Goal: Transaction & Acquisition: Purchase product/service

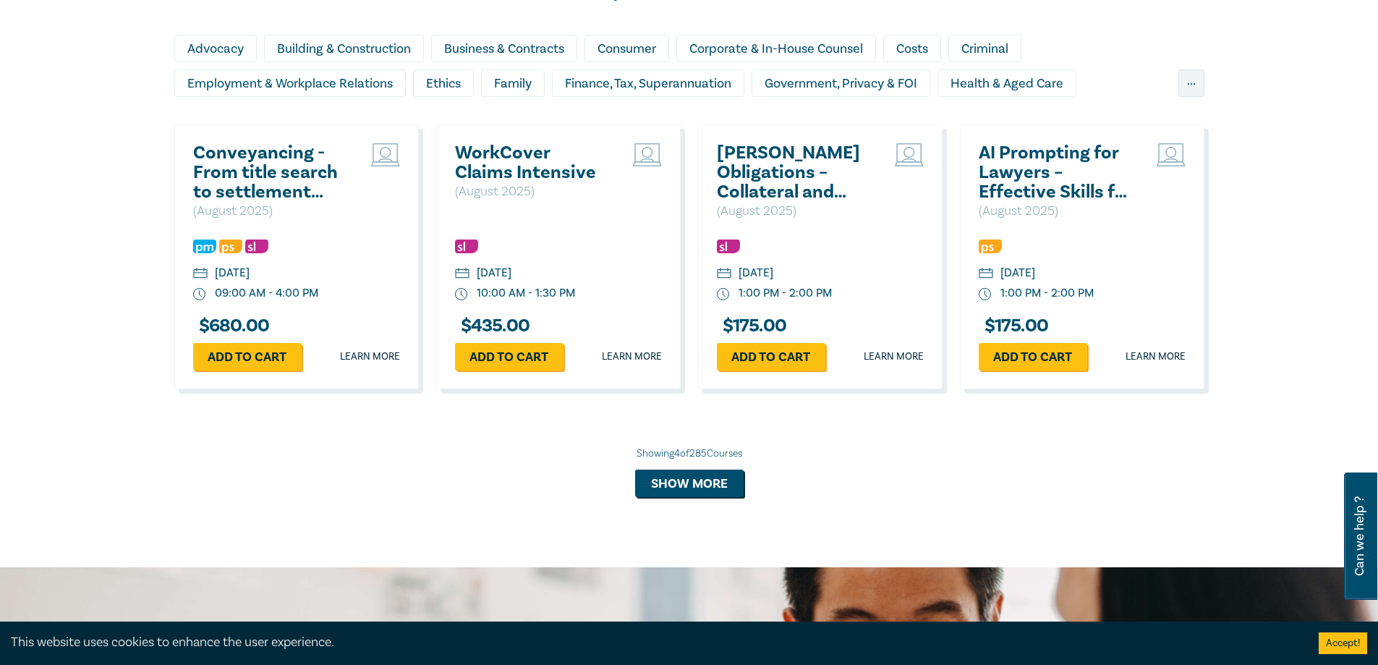
scroll to position [1012, 0]
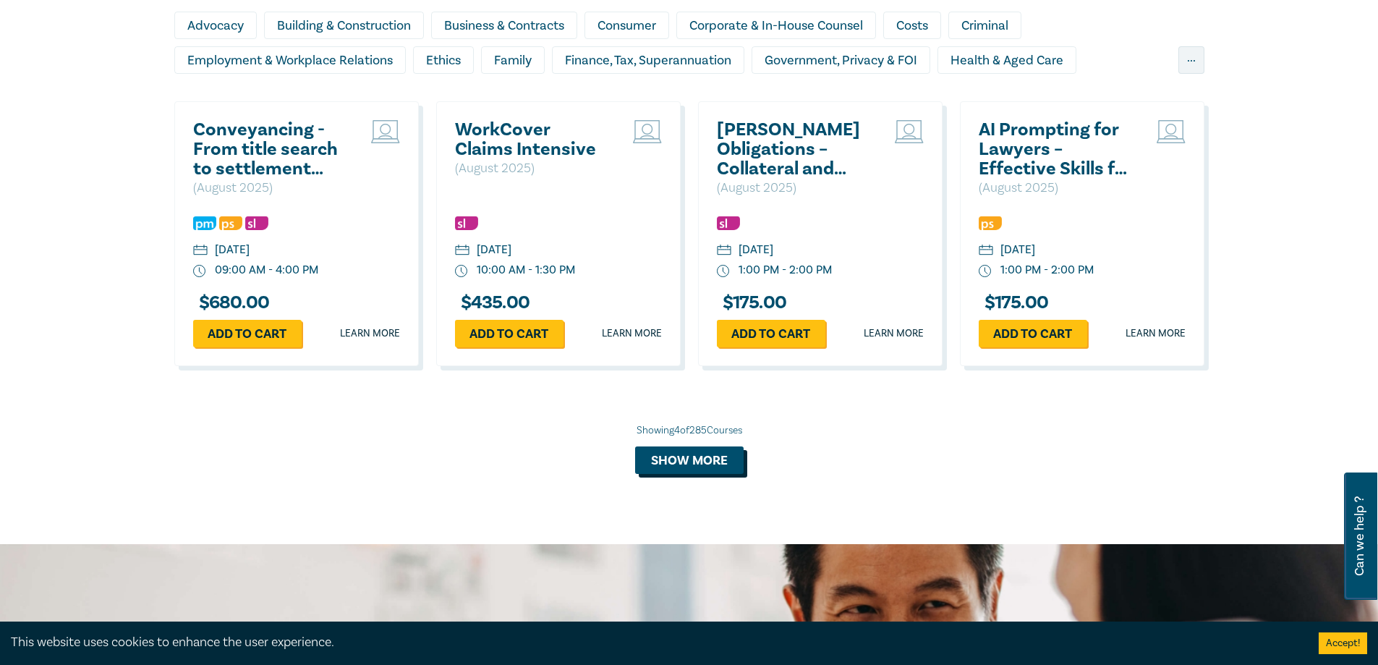
click at [707, 467] on button "Show more" at bounding box center [689, 459] width 108 height 27
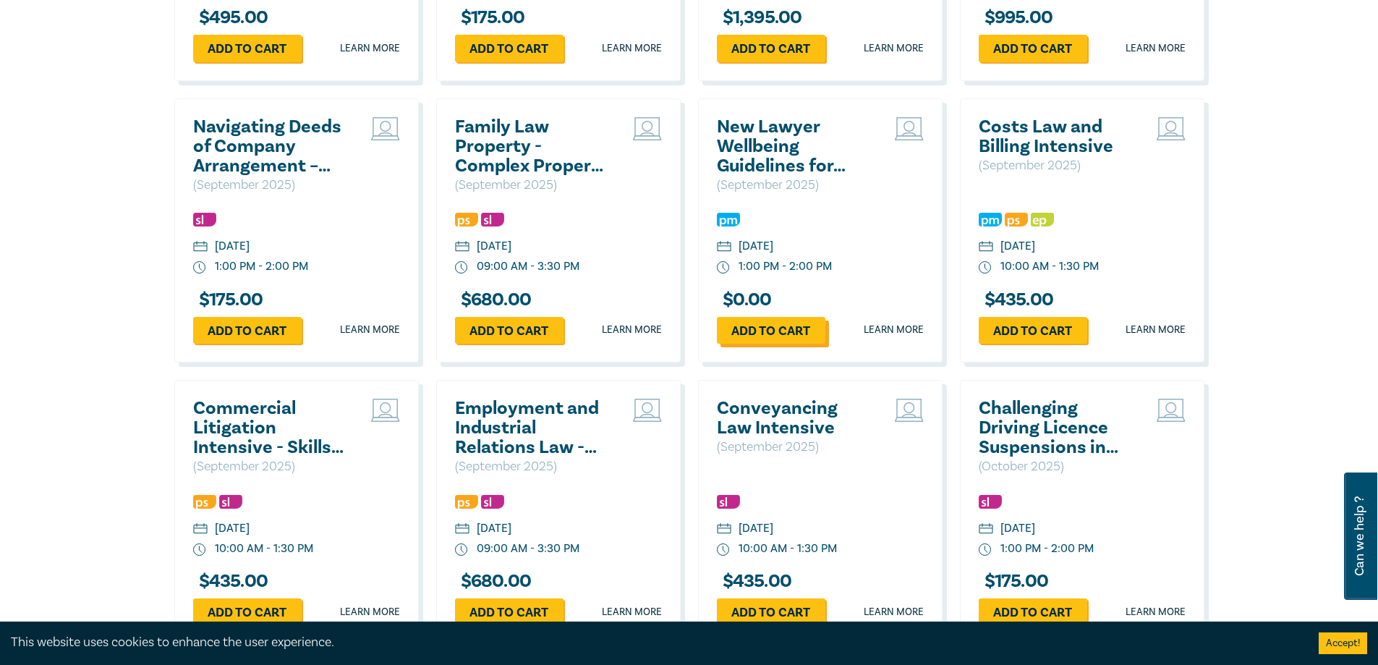
scroll to position [2169, 0]
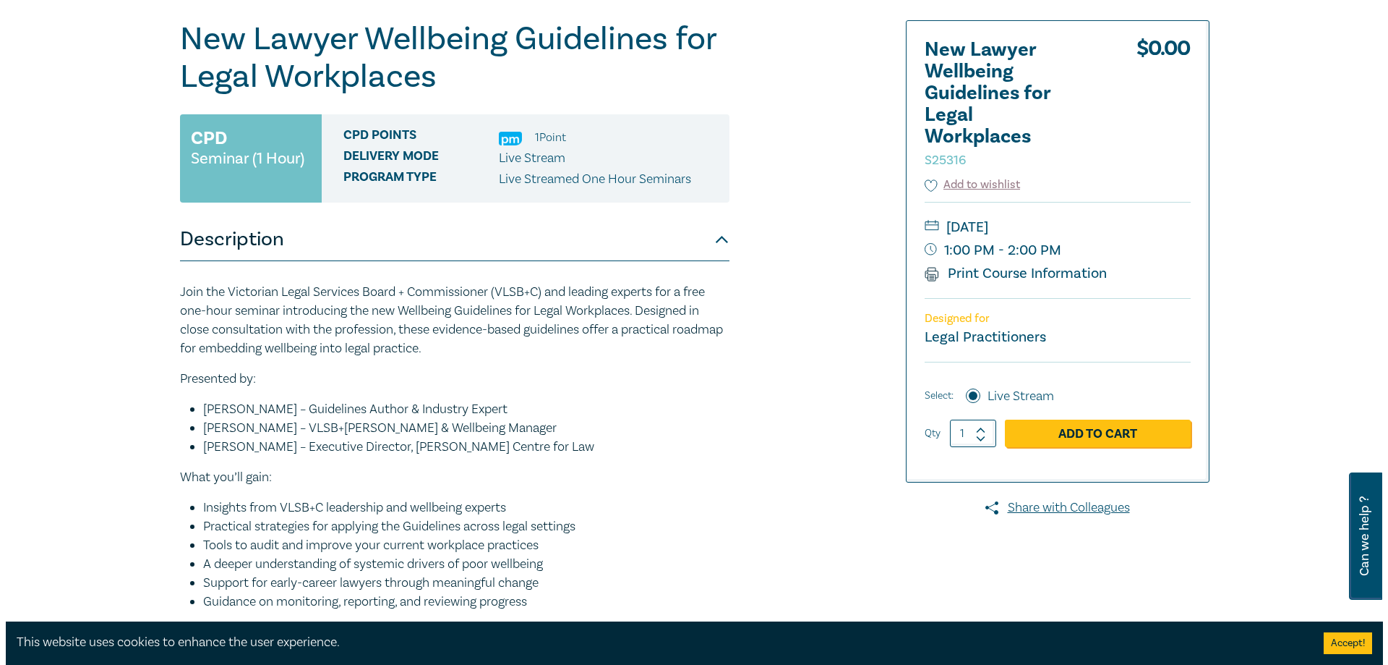
scroll to position [145, 0]
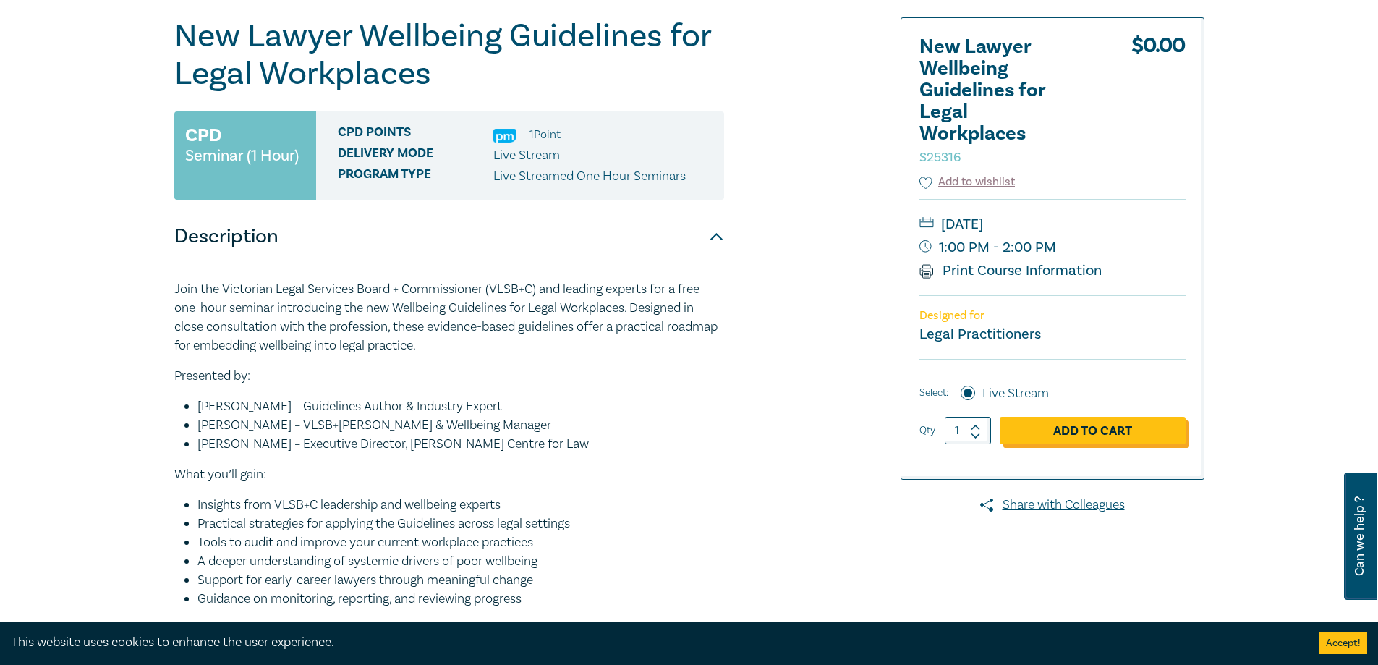
click at [1067, 435] on link "Add to Cart" at bounding box center [1092, 430] width 186 height 27
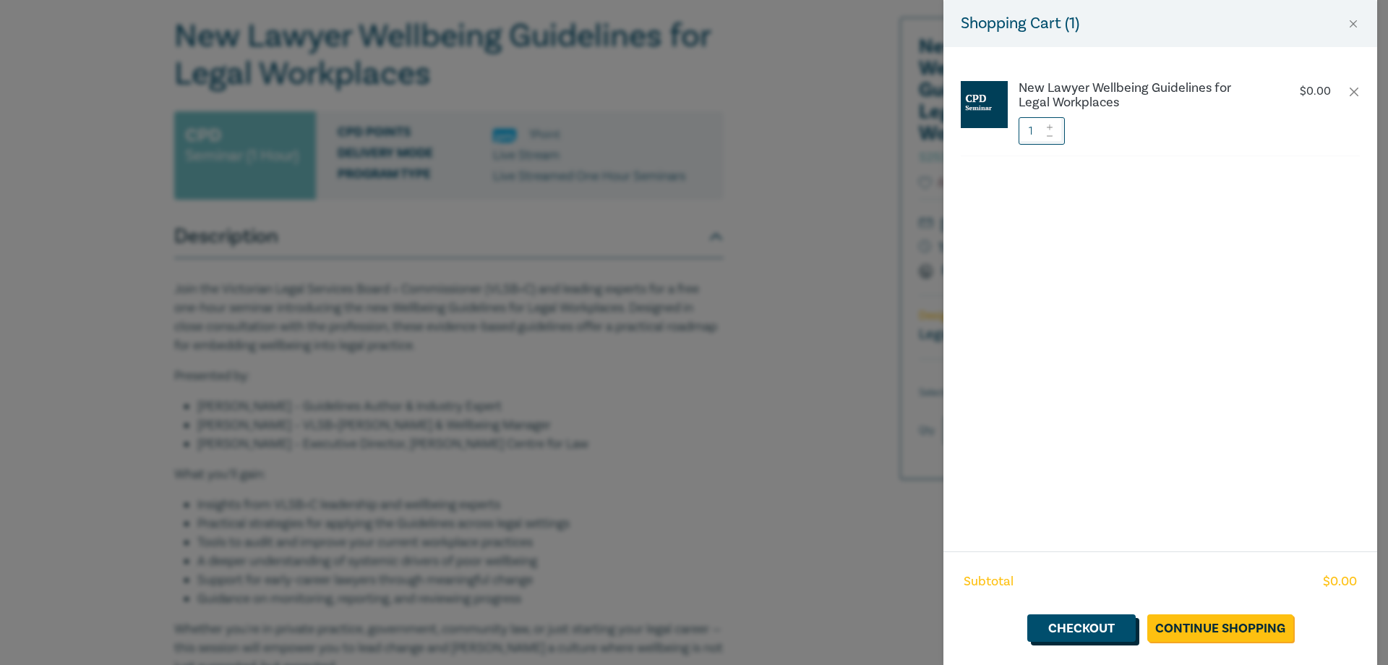
click at [1075, 628] on link "Checkout" at bounding box center [1082, 627] width 108 height 27
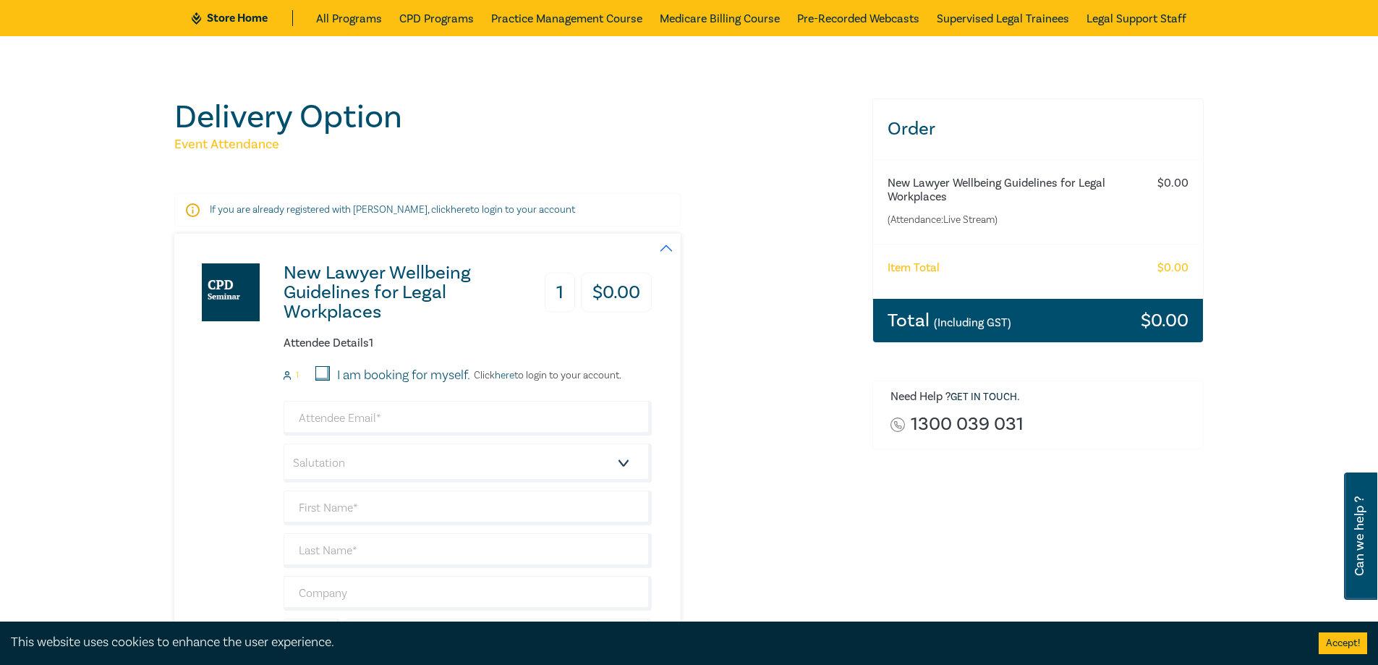
scroll to position [289, 0]
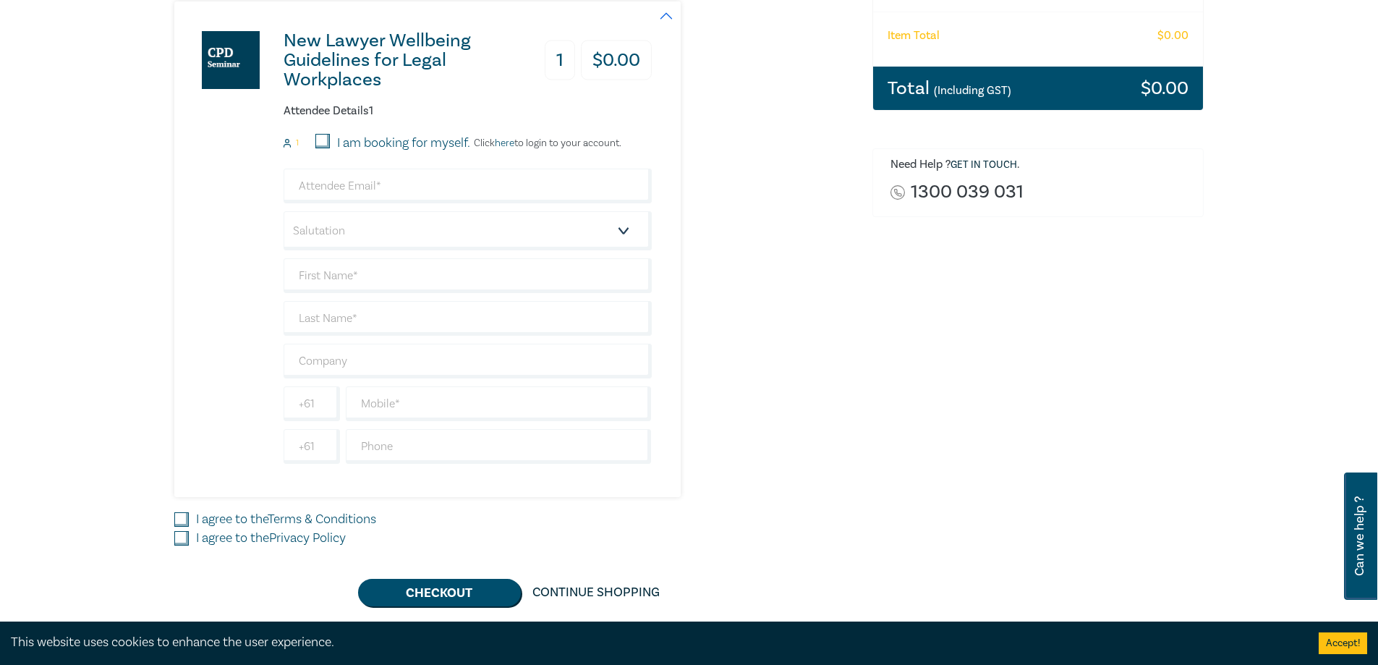
click at [320, 140] on input "I am booking for myself." at bounding box center [322, 141] width 14 height 14
checkbox input "true"
click at [508, 145] on link "here" at bounding box center [505, 143] width 20 height 13
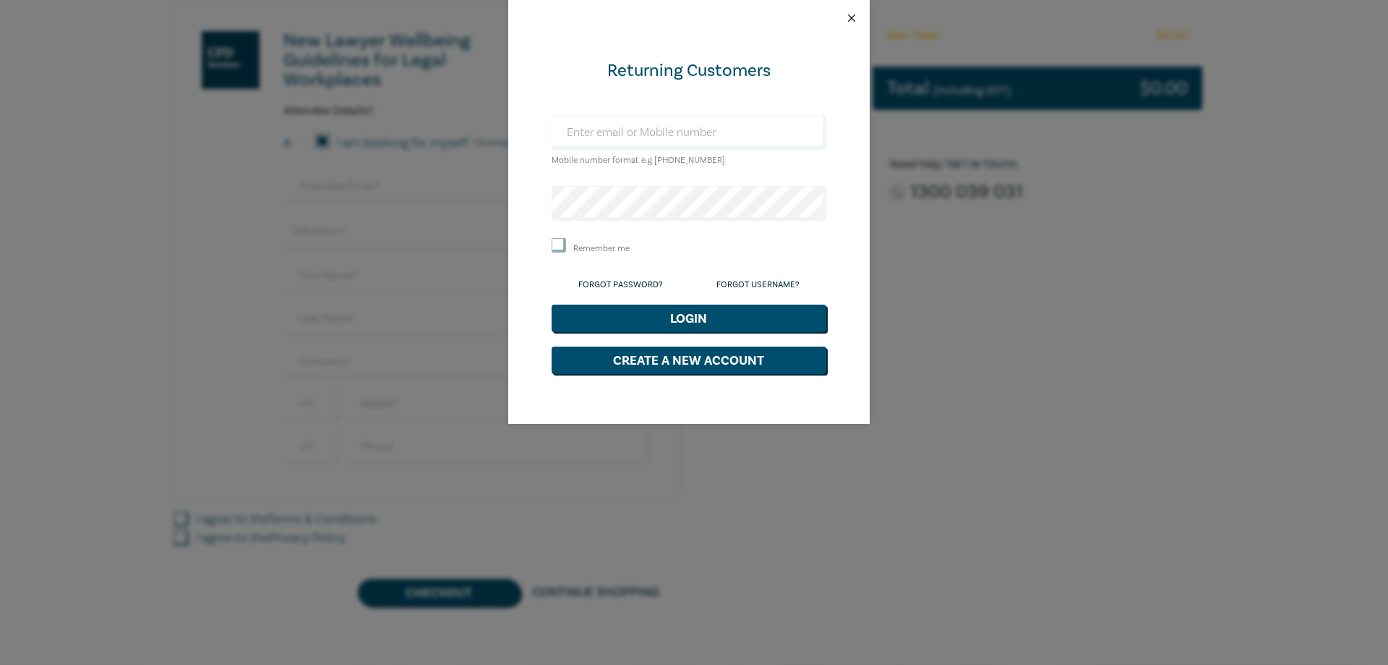
click at [852, 18] on button "Close" at bounding box center [851, 18] width 13 height 13
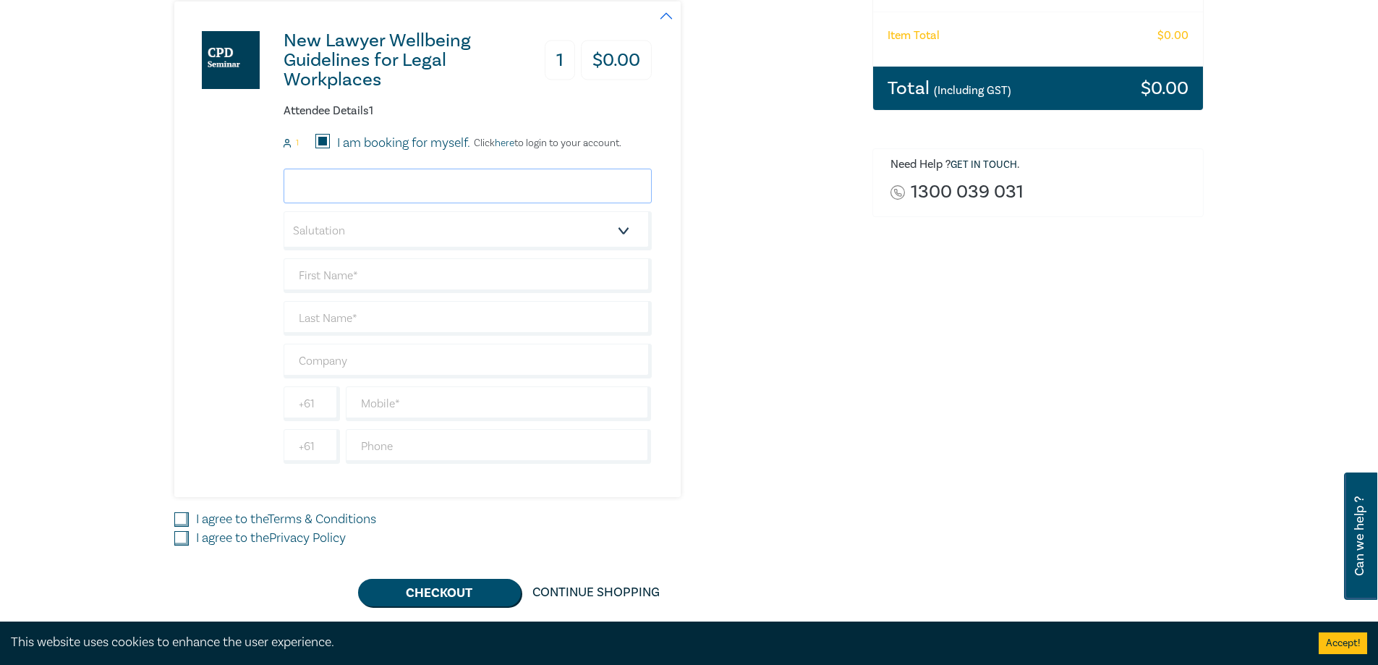
click at [345, 182] on input "email" at bounding box center [467, 185] width 368 height 35
type input "simon@wallerlegal.com.au"
click at [622, 228] on select "Salutation Mr. Mrs. Ms. Miss Dr. Prof. Other" at bounding box center [467, 230] width 368 height 39
select select "Mr."
click at [283, 211] on select "Salutation Mr. Mrs. Ms. Miss Dr. Prof. Other" at bounding box center [467, 230] width 368 height 39
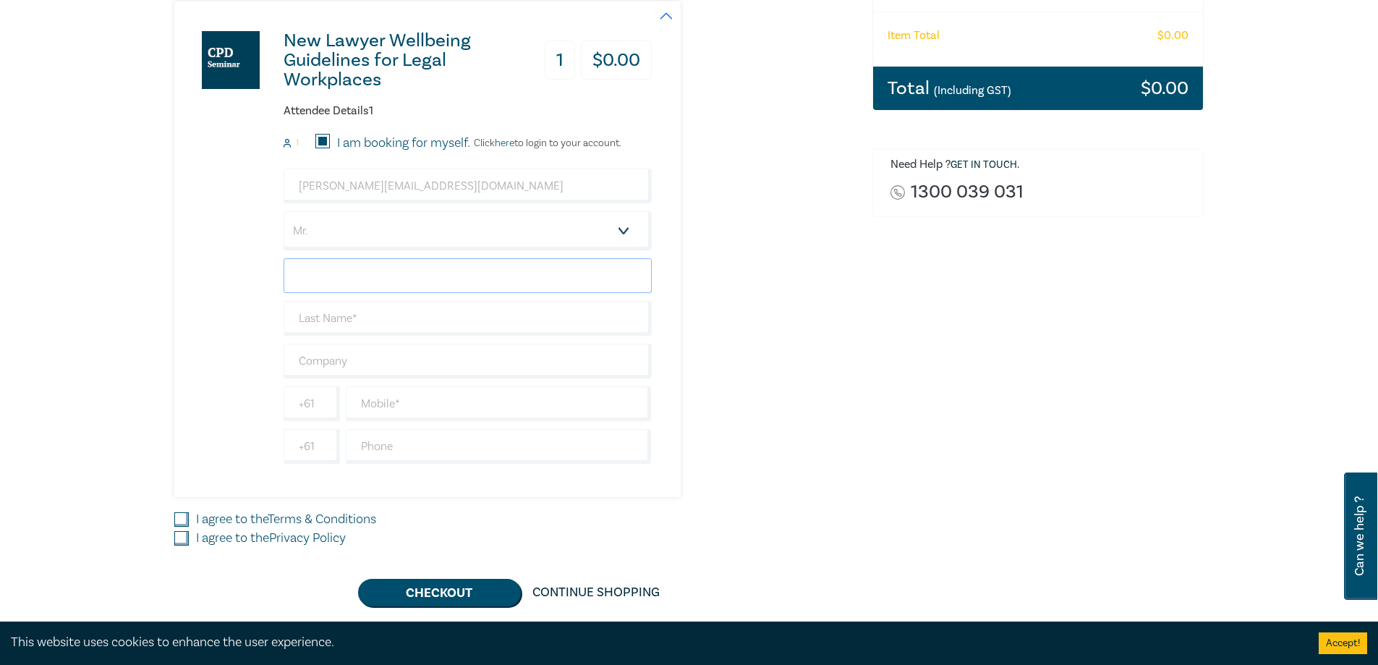
click at [349, 280] on input "text" at bounding box center [467, 275] width 368 height 35
type input "[PERSON_NAME]"
click at [330, 319] on input "text" at bounding box center [467, 318] width 368 height 35
type input "Acott"
click at [357, 362] on input "text" at bounding box center [467, 360] width 368 height 35
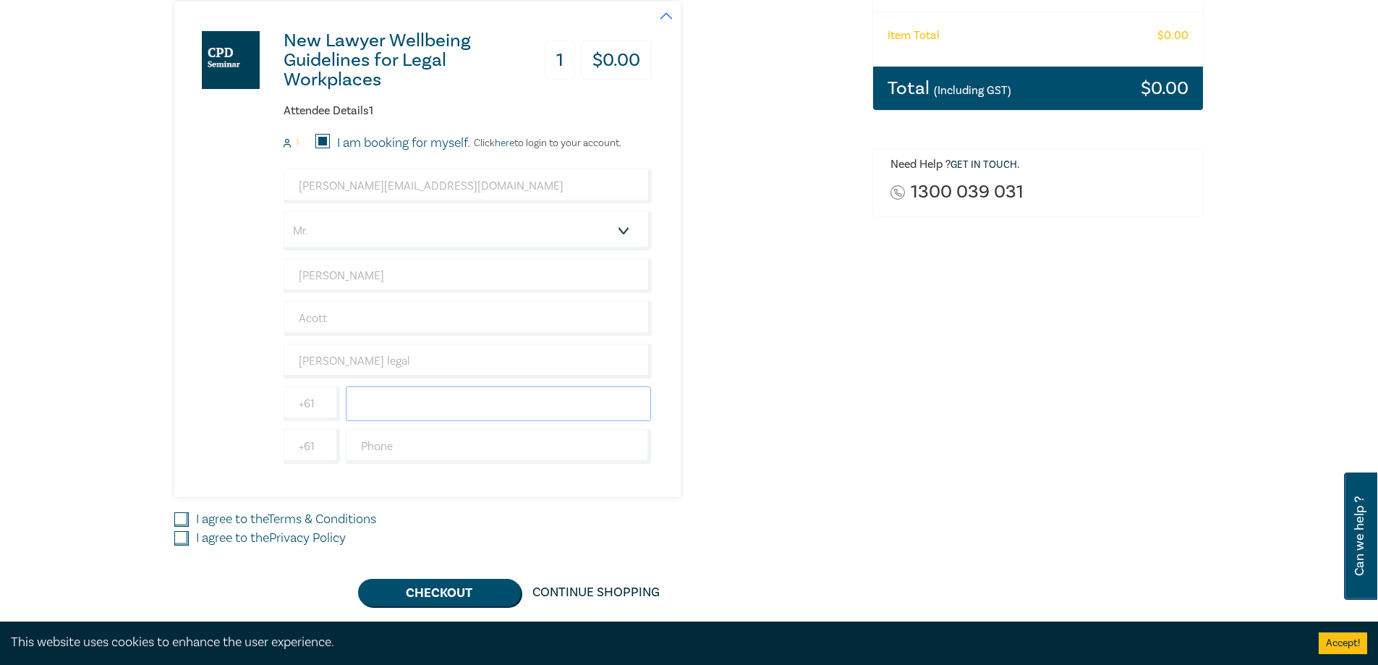
click at [376, 406] on input "text" at bounding box center [499, 403] width 306 height 35
click at [337, 358] on input "Waller legal" at bounding box center [467, 360] width 368 height 35
type input "[PERSON_NAME] Legal"
click at [383, 445] on input "text" at bounding box center [499, 446] width 306 height 35
click at [185, 517] on input "I agree to the Terms & Conditions" at bounding box center [181, 519] width 14 height 14
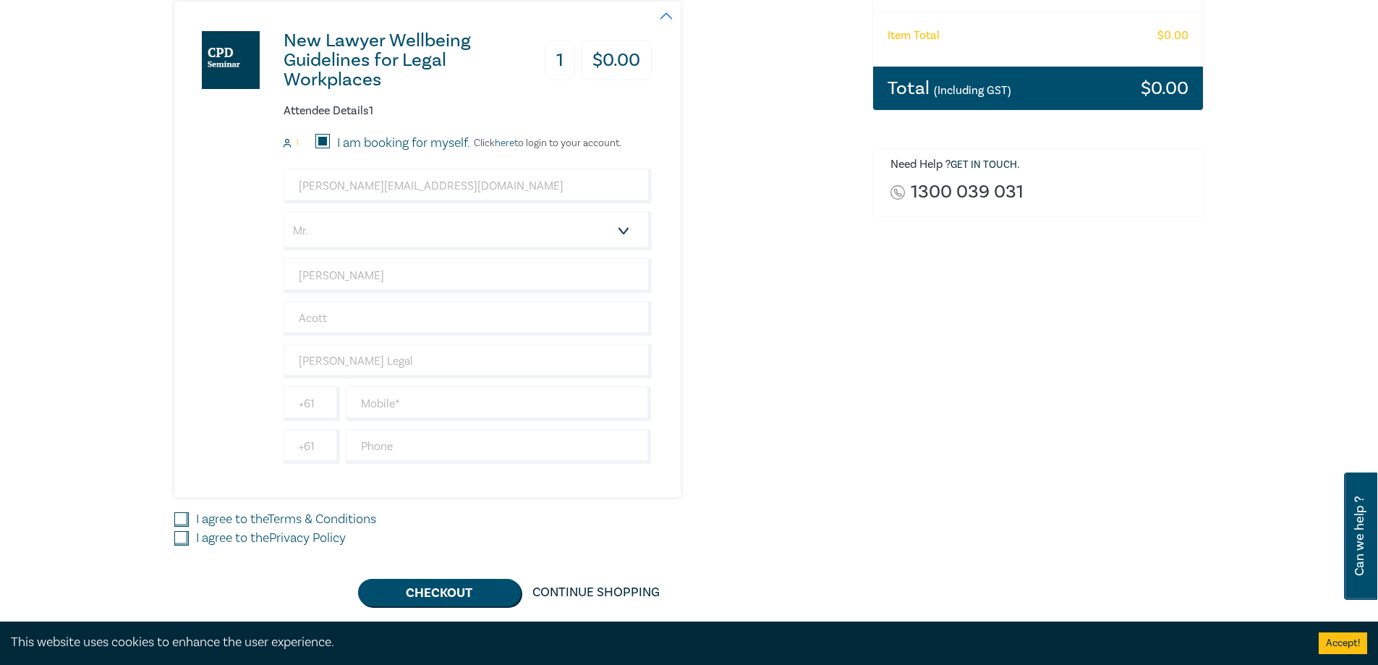
checkbox input "true"
click at [182, 536] on input "I agree to the Privacy Policy" at bounding box center [181, 538] width 14 height 14
checkbox input "true"
drag, startPoint x: 380, startPoint y: 404, endPoint x: 365, endPoint y: 403, distance: 14.5
click at [379, 404] on input "text" at bounding box center [499, 403] width 306 height 35
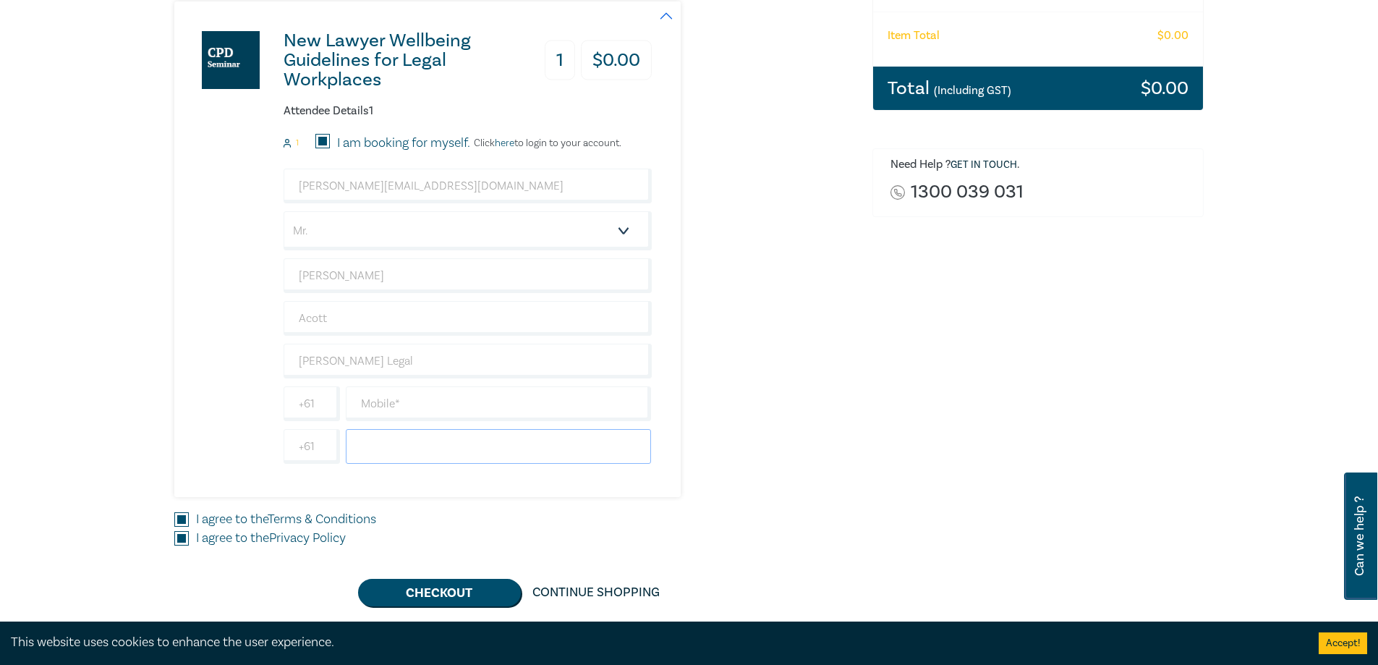
click at [372, 440] on input "text" at bounding box center [499, 446] width 306 height 35
click at [383, 398] on input "text" at bounding box center [499, 403] width 306 height 35
type input "0"
click at [398, 362] on input "[PERSON_NAME] Legal" at bounding box center [467, 360] width 368 height 35
type input "W"
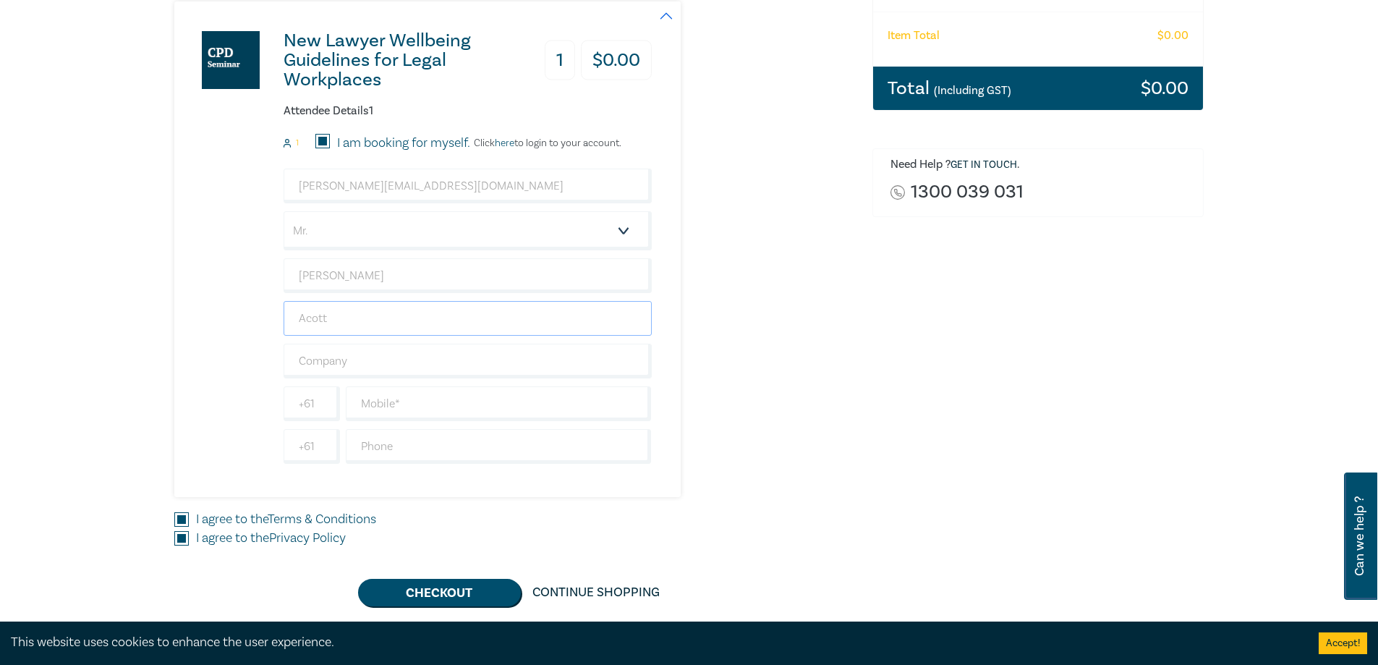
click at [337, 324] on input "Acott" at bounding box center [467, 318] width 368 height 35
type input "A"
click at [336, 265] on input "[PERSON_NAME]" at bounding box center [467, 275] width 368 height 35
type input "S"
click at [443, 180] on input "simon@wallerlegal.com.au" at bounding box center [467, 185] width 368 height 35
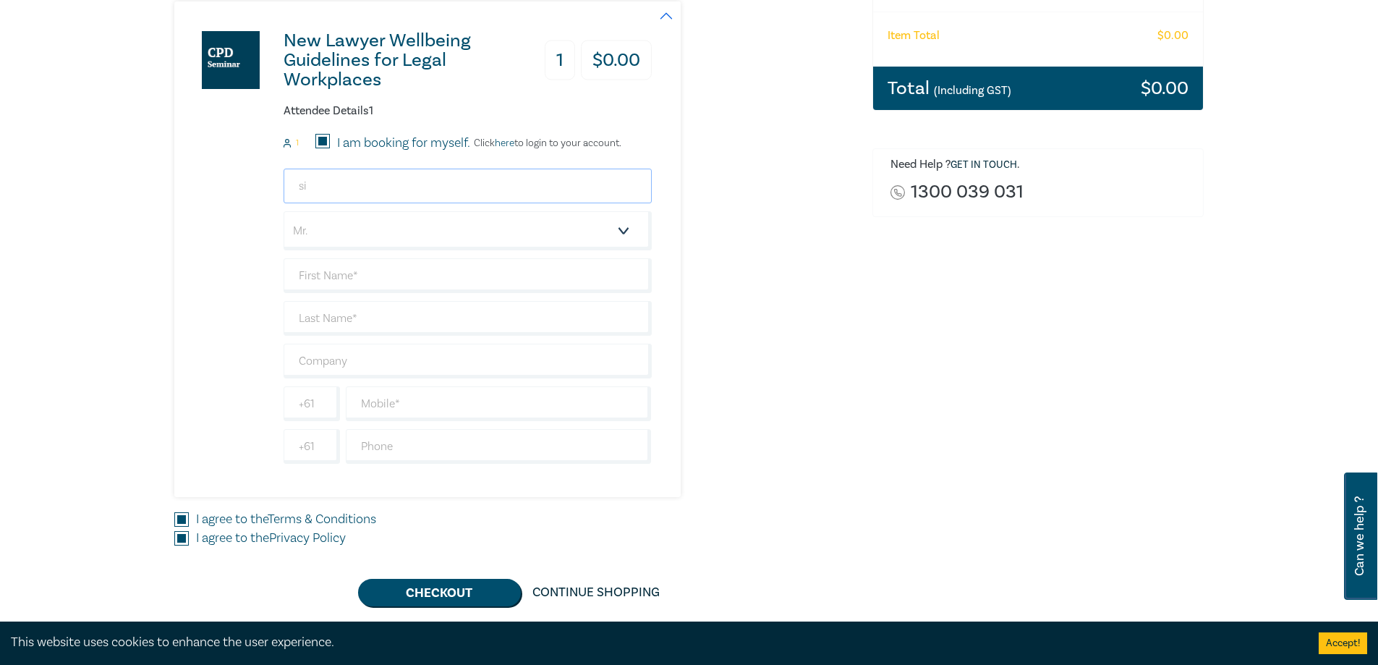
type input "s"
click at [184, 521] on input "I agree to the Terms & Conditions" at bounding box center [181, 519] width 14 height 14
checkbox input "false"
click at [185, 540] on input "I agree to the Privacy Policy" at bounding box center [181, 538] width 14 height 14
checkbox input "false"
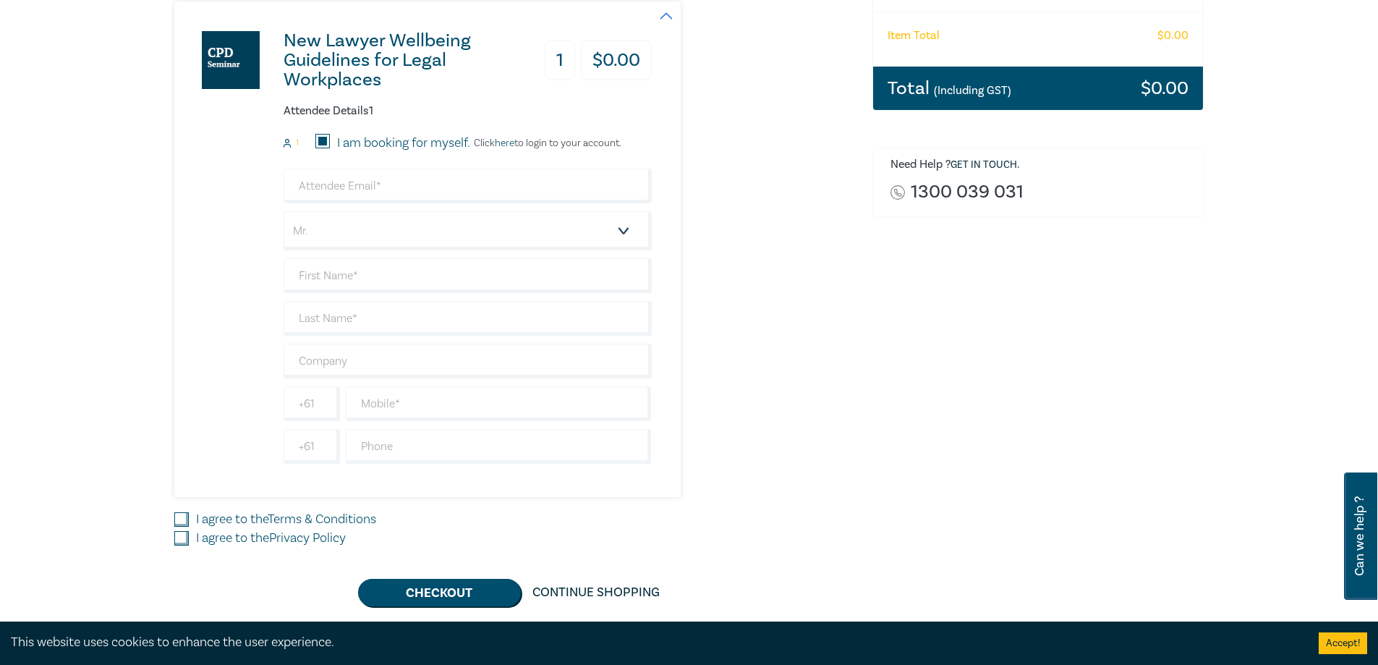
click at [507, 144] on link "here" at bounding box center [505, 143] width 20 height 13
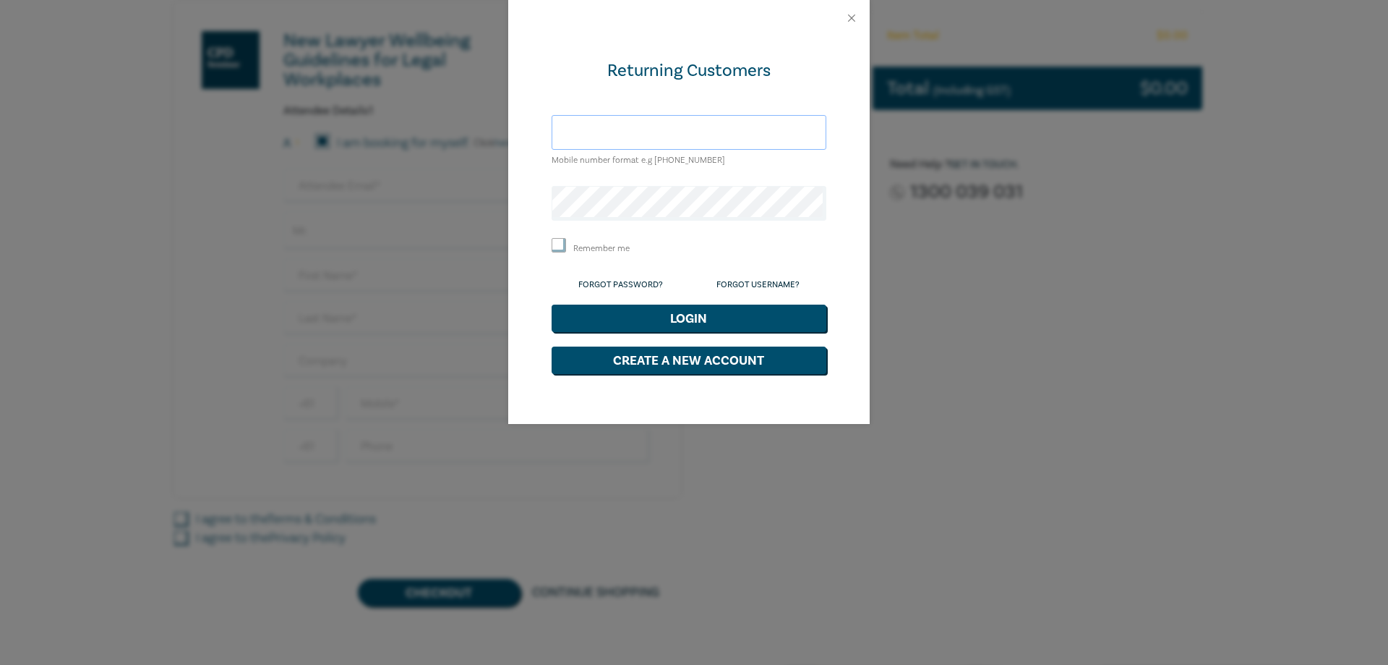
click at [579, 129] on input "text" at bounding box center [689, 132] width 275 height 35
type input "s"
click at [565, 131] on input "0433573186" at bounding box center [689, 132] width 275 height 35
type input "+610433573186"
click at [676, 319] on button "Login" at bounding box center [689, 317] width 275 height 27
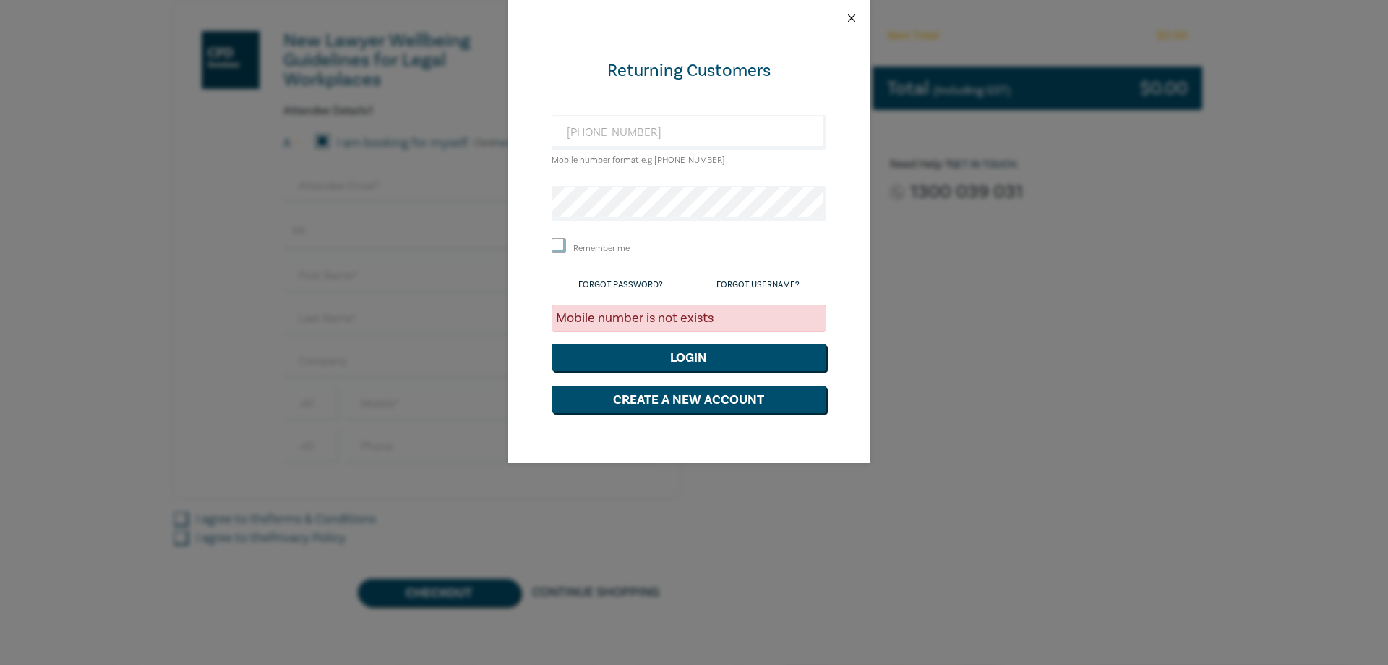
click at [852, 14] on button "Close" at bounding box center [851, 18] width 13 height 13
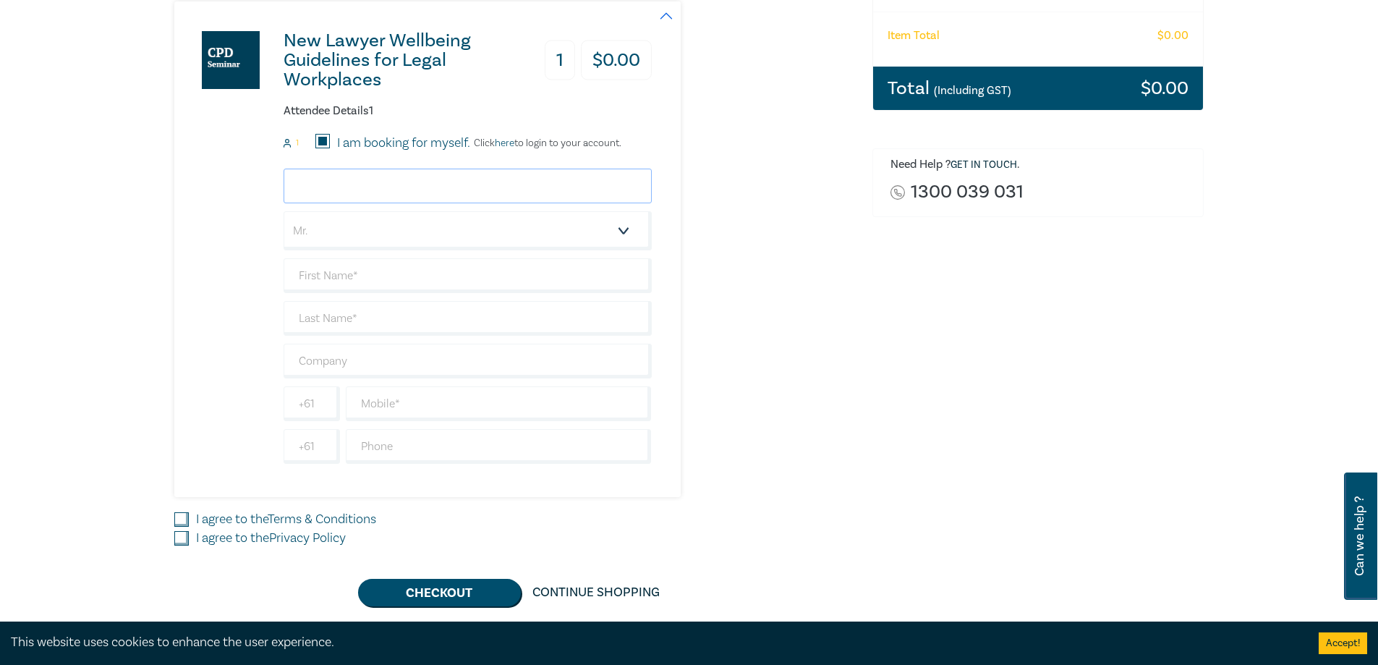
click at [375, 191] on input "email" at bounding box center [467, 185] width 368 height 35
type input "simon@wallerlegal.com.au"
click at [621, 229] on select "Salutation Mr. Mrs. Ms. Miss Dr. Prof. Other" at bounding box center [467, 230] width 368 height 39
click at [283, 211] on select "Salutation Mr. Mrs. Ms. Miss Dr. Prof. Other" at bounding box center [467, 230] width 368 height 39
click at [333, 280] on input "text" at bounding box center [467, 275] width 368 height 35
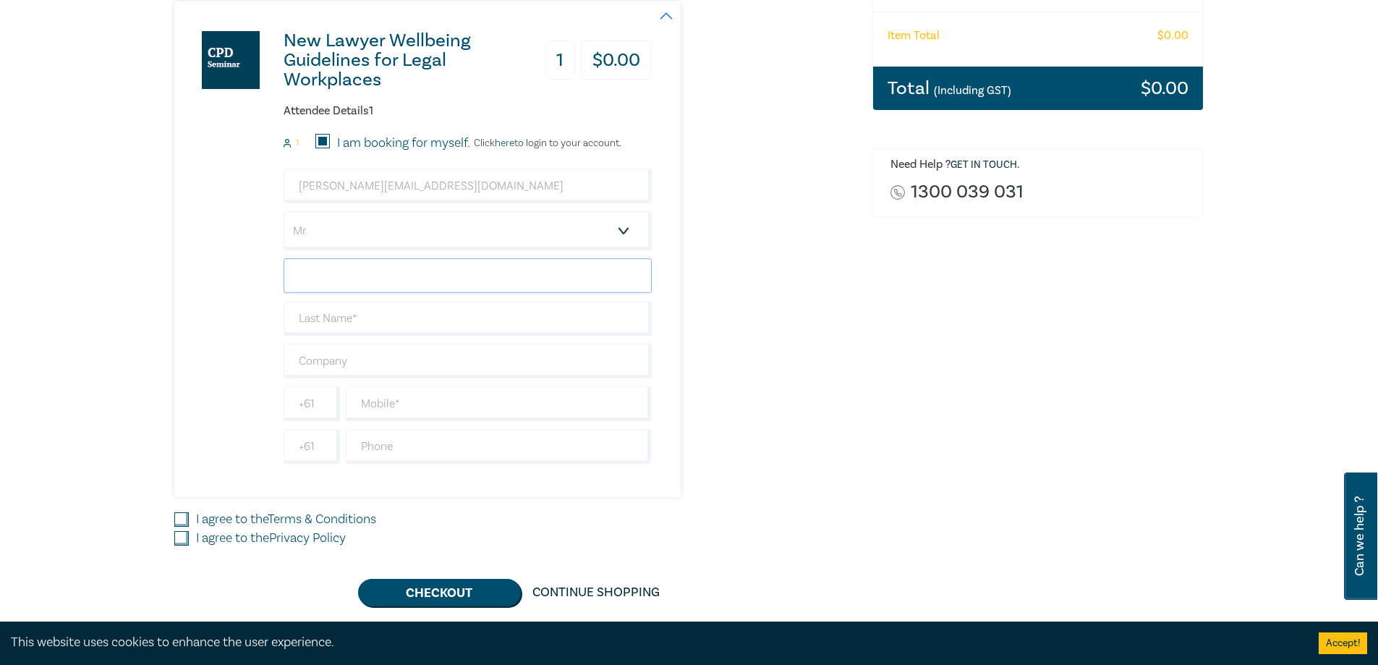
type input "[PERSON_NAME]"
click at [376, 323] on input "text" at bounding box center [467, 318] width 368 height 35
type input "Acott"
click at [335, 364] on input "text" at bounding box center [467, 360] width 368 height 35
type input "[PERSON_NAME] Legal"
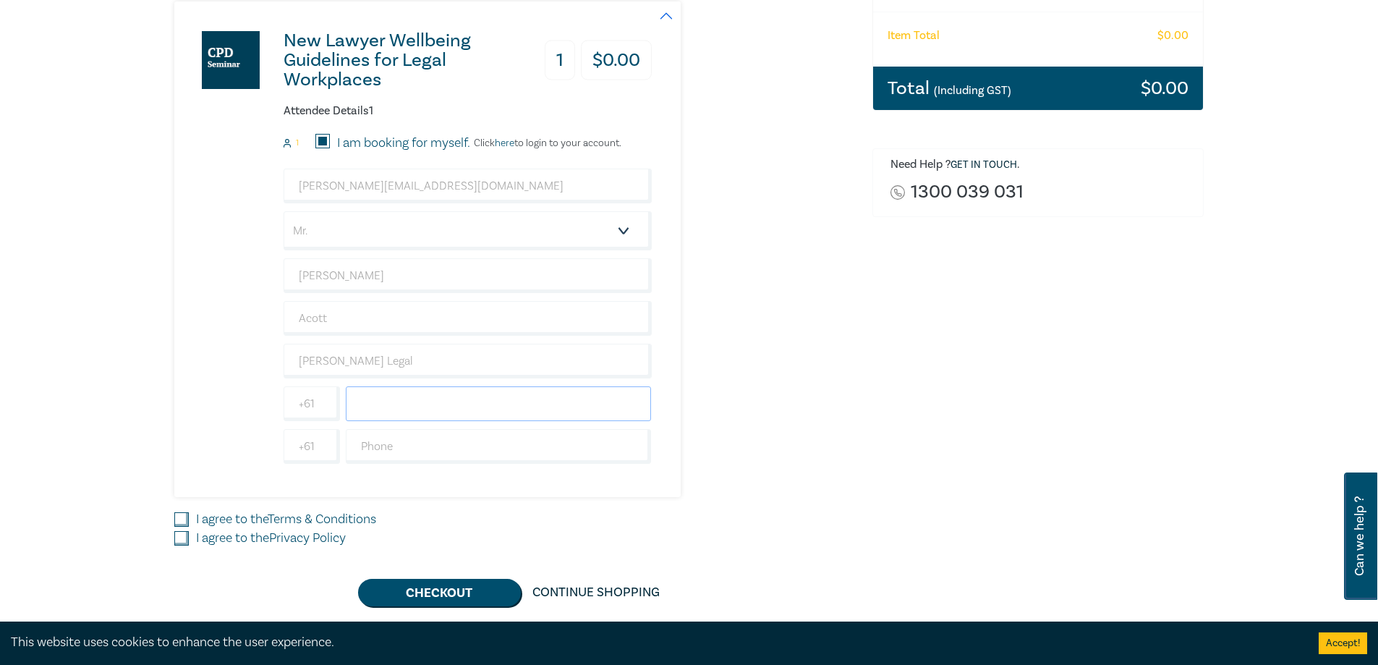
click at [380, 399] on input "text" at bounding box center [499, 403] width 306 height 35
type input "0433573186"
click at [362, 447] on input "text" at bounding box center [499, 446] width 306 height 35
type input "0394159999"
click at [179, 519] on input "I agree to the Terms & Conditions" at bounding box center [181, 519] width 14 height 14
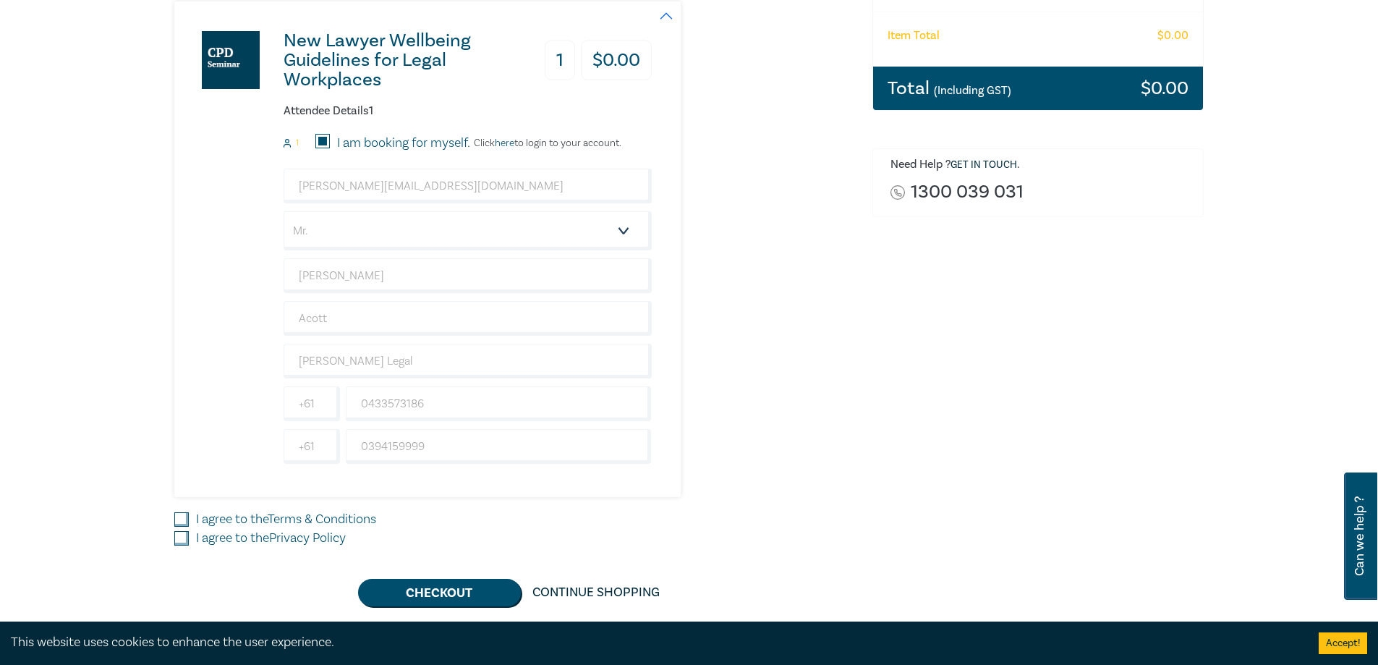
checkbox input "true"
click at [183, 543] on input "I agree to the Privacy Policy" at bounding box center [181, 538] width 14 height 14
checkbox input "true"
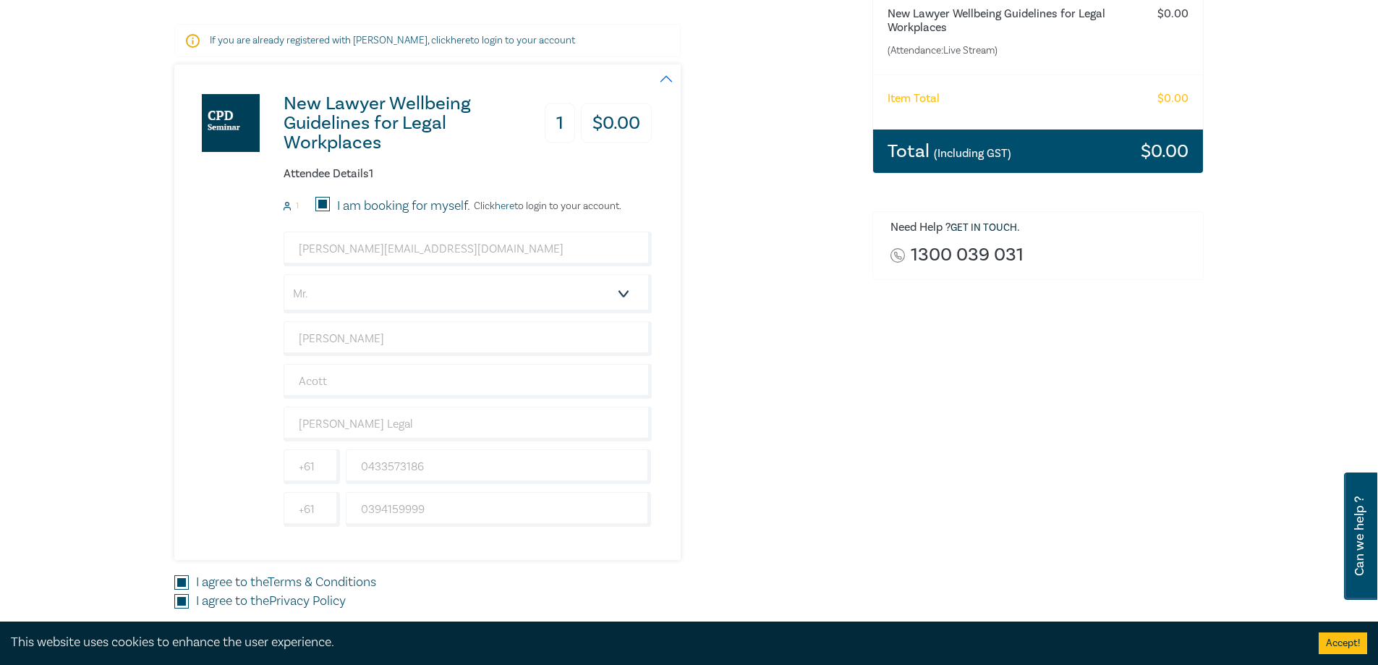
scroll to position [145, 0]
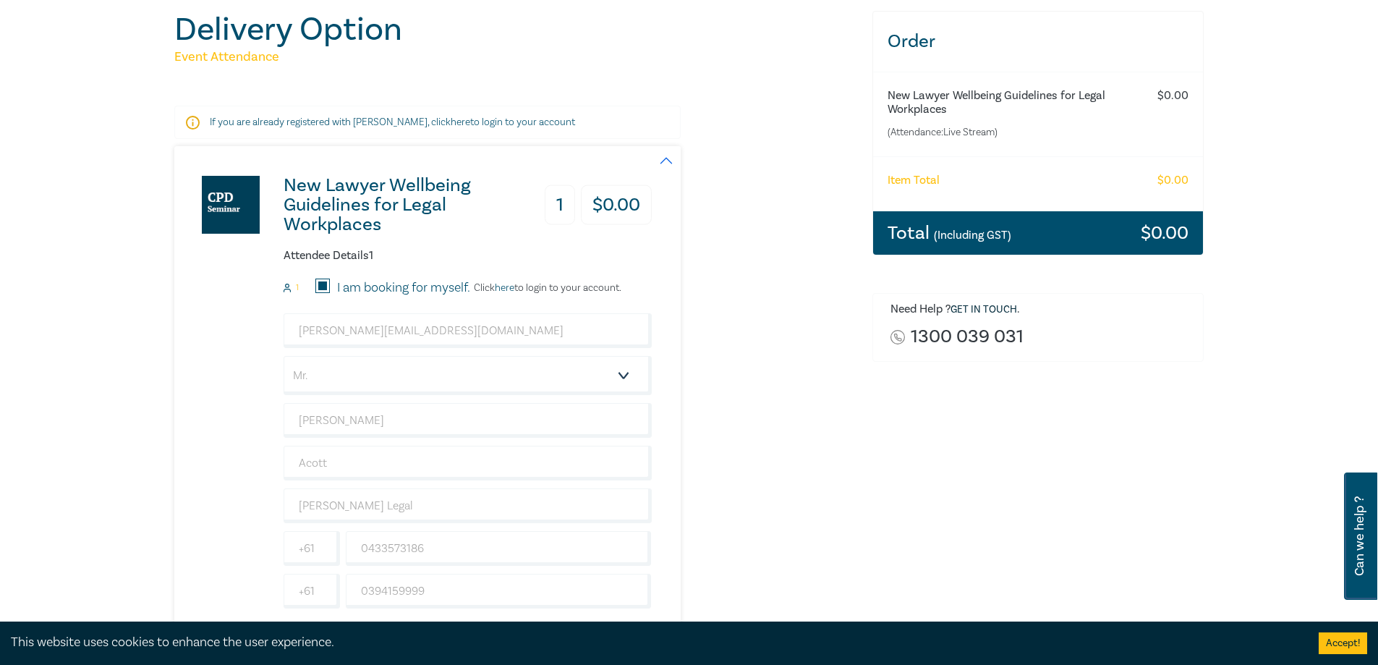
click at [451, 121] on link "here" at bounding box center [461, 122] width 20 height 13
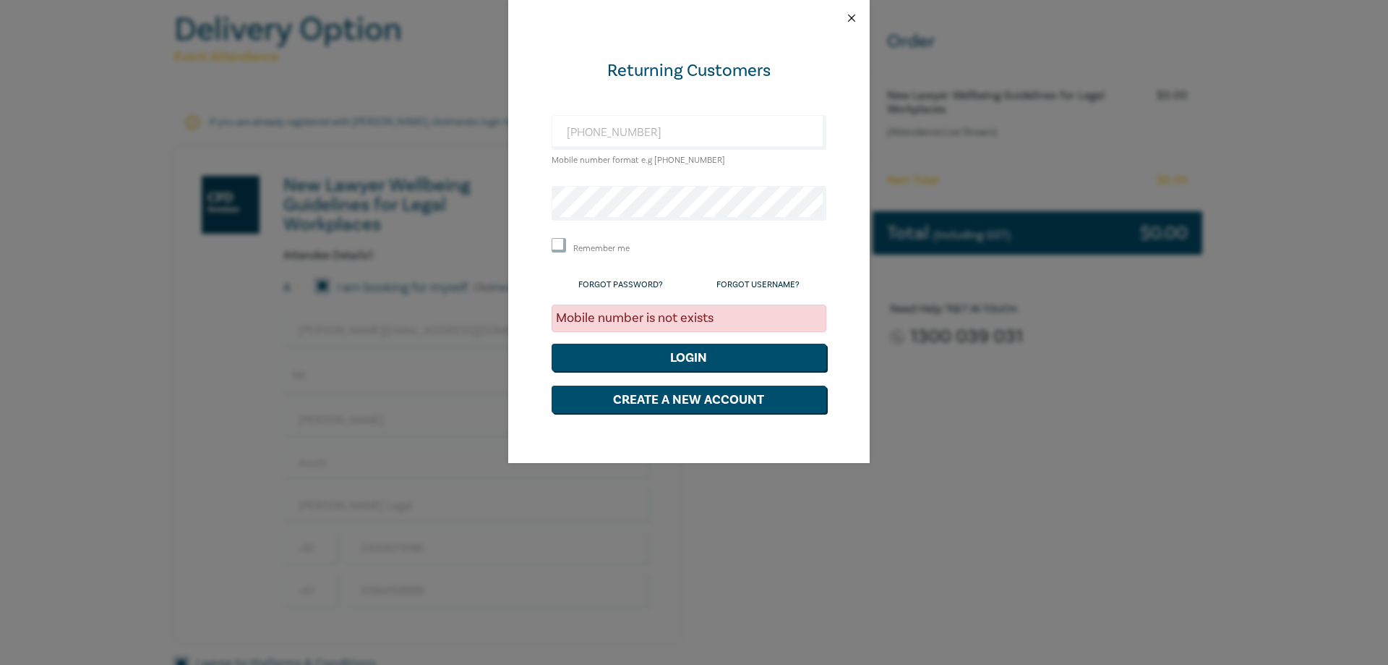
click at [850, 16] on button "Close" at bounding box center [851, 18] width 13 height 13
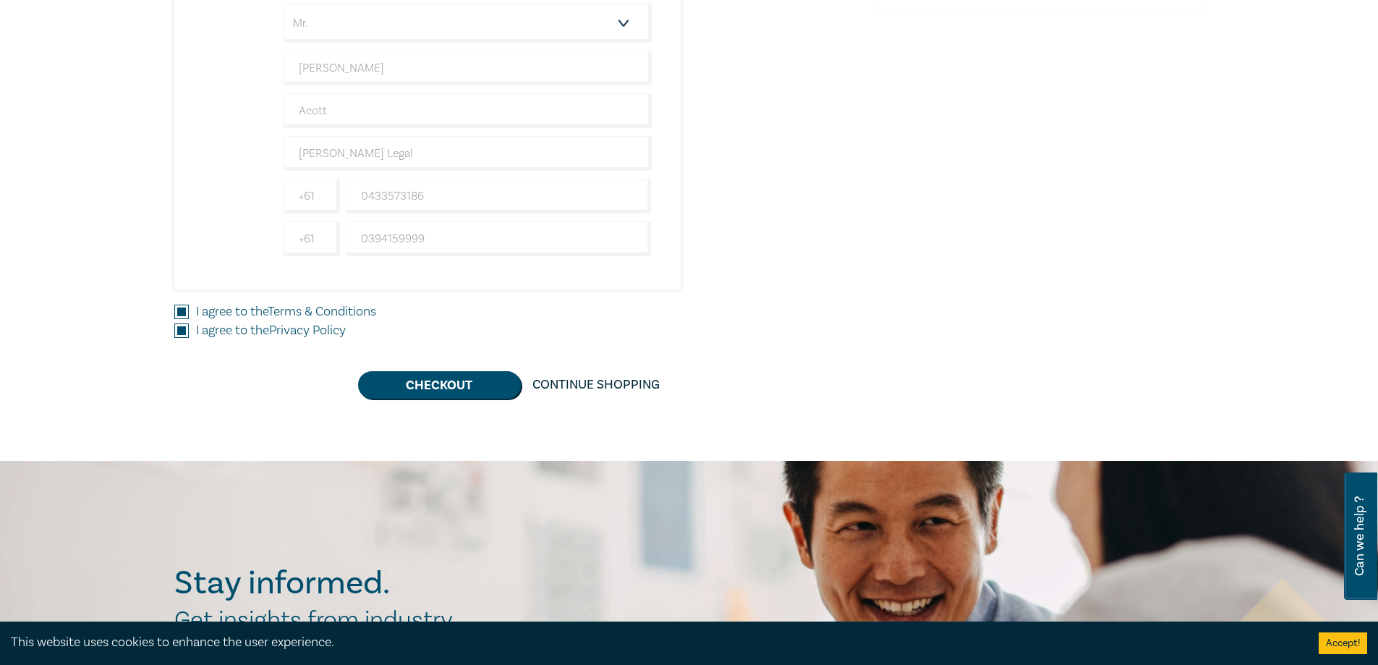
scroll to position [506, 0]
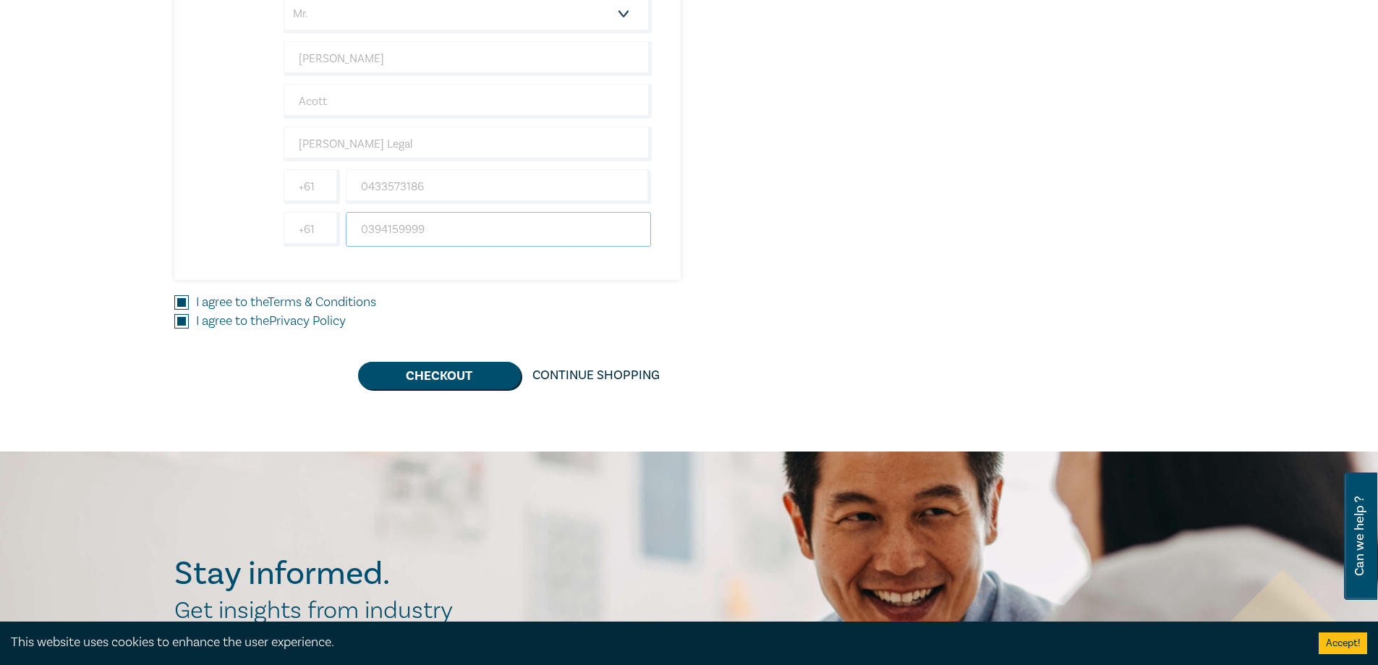
click at [439, 227] on input "0394159999" at bounding box center [499, 229] width 306 height 35
type input "0"
type input "0394159999"
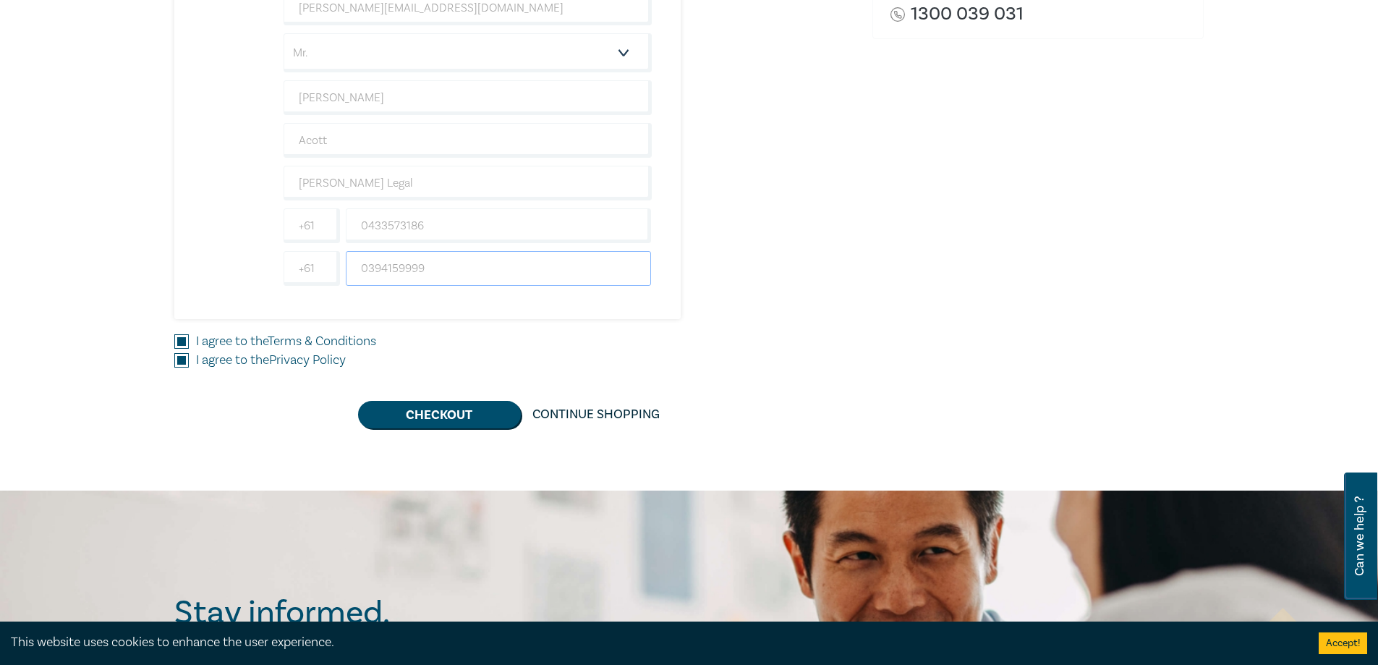
scroll to position [362, 0]
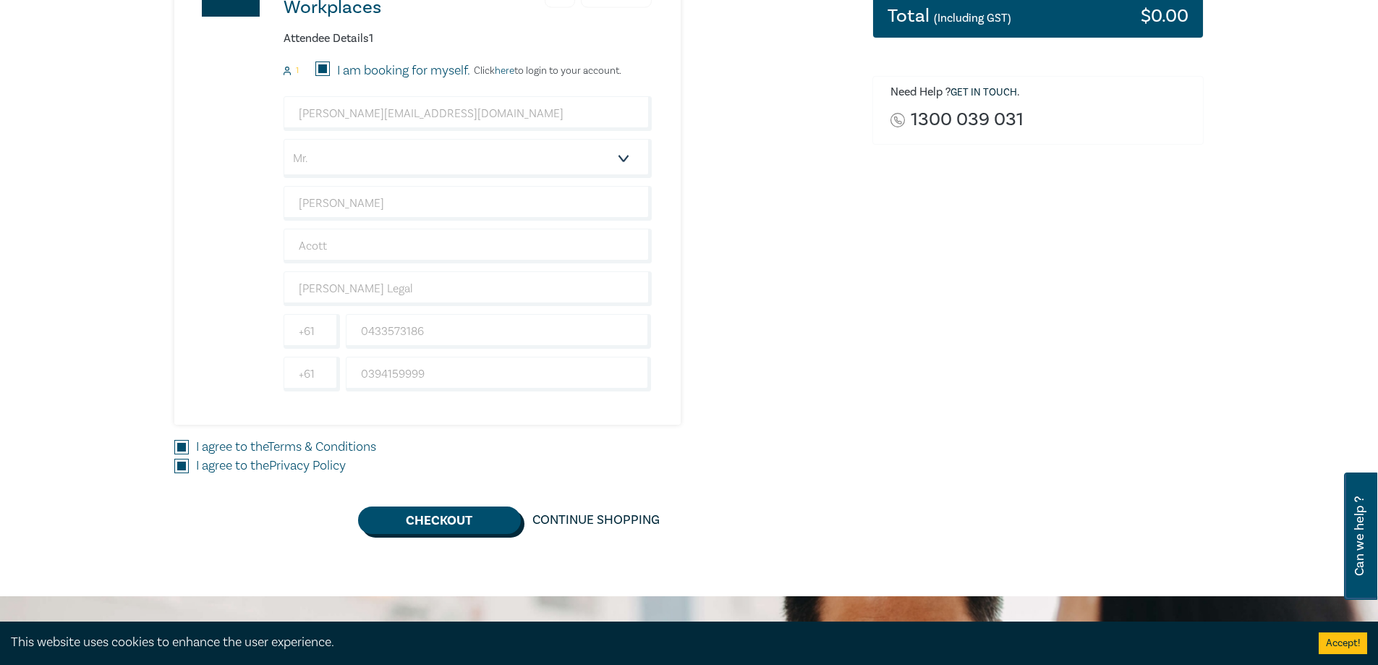
click at [417, 521] on button "Checkout" at bounding box center [439, 519] width 163 height 27
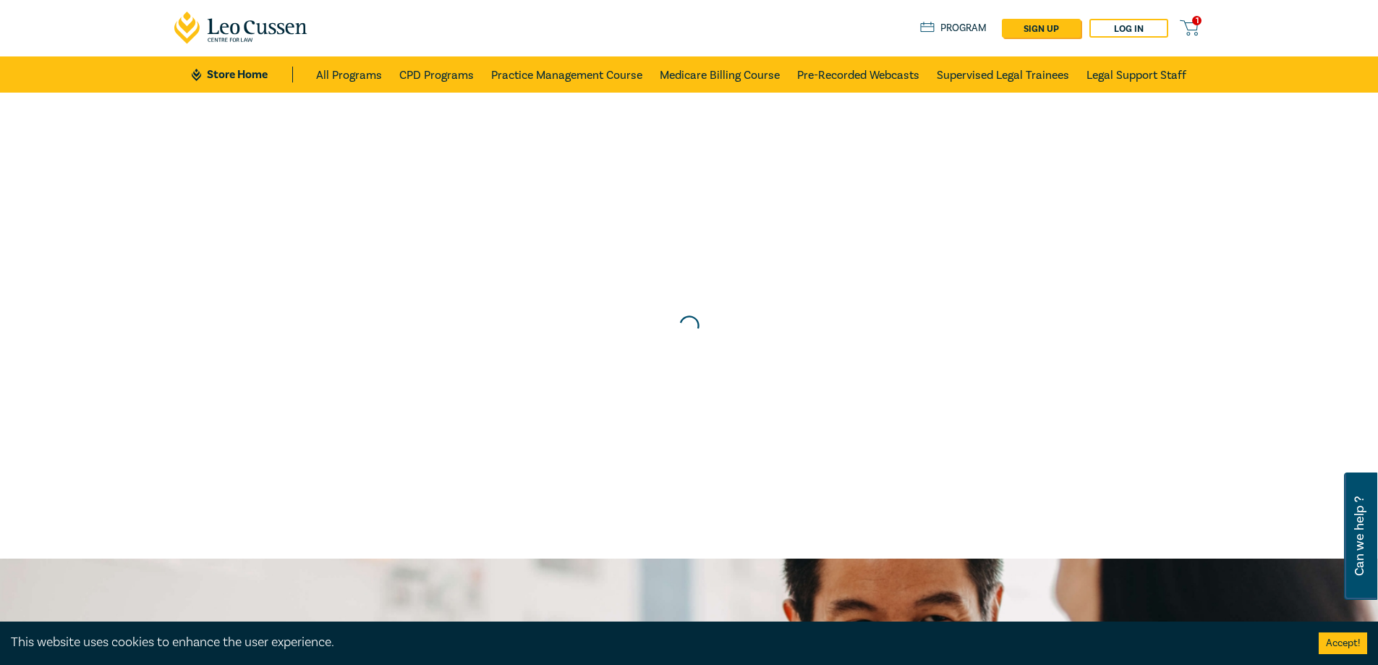
scroll to position [0, 0]
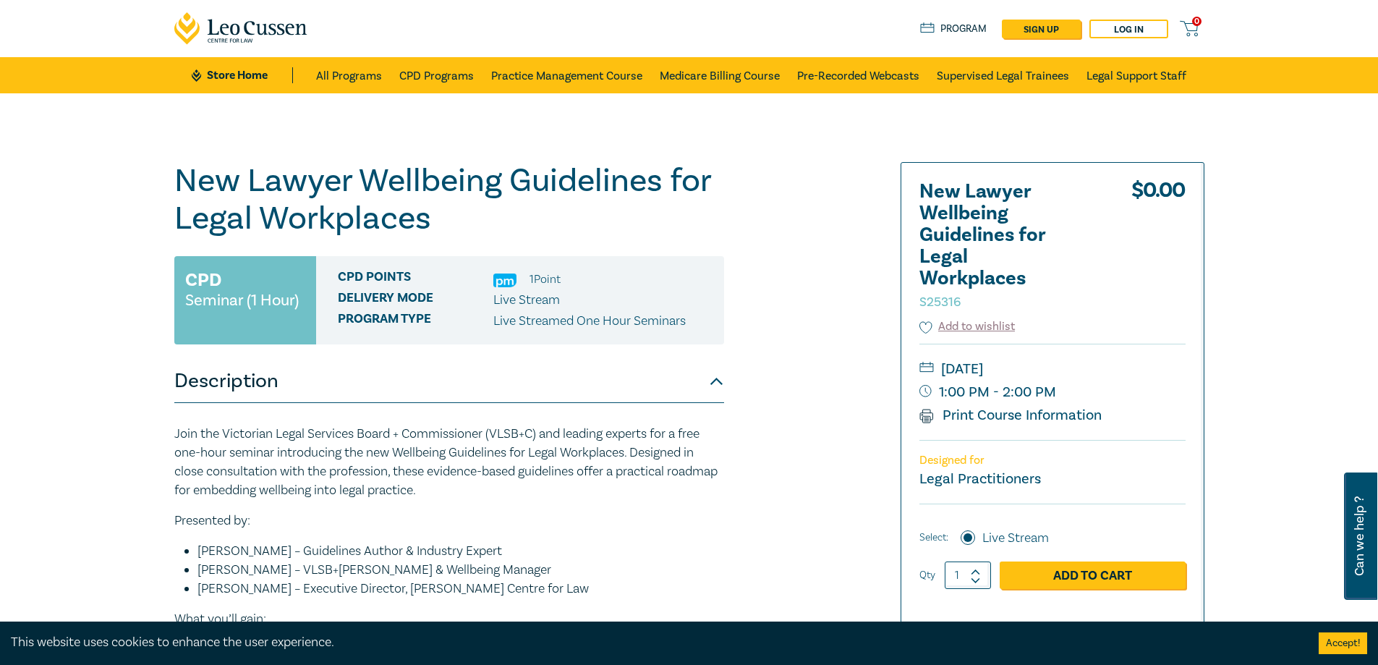
scroll to position [362, 0]
